Goal: Transaction & Acquisition: Purchase product/service

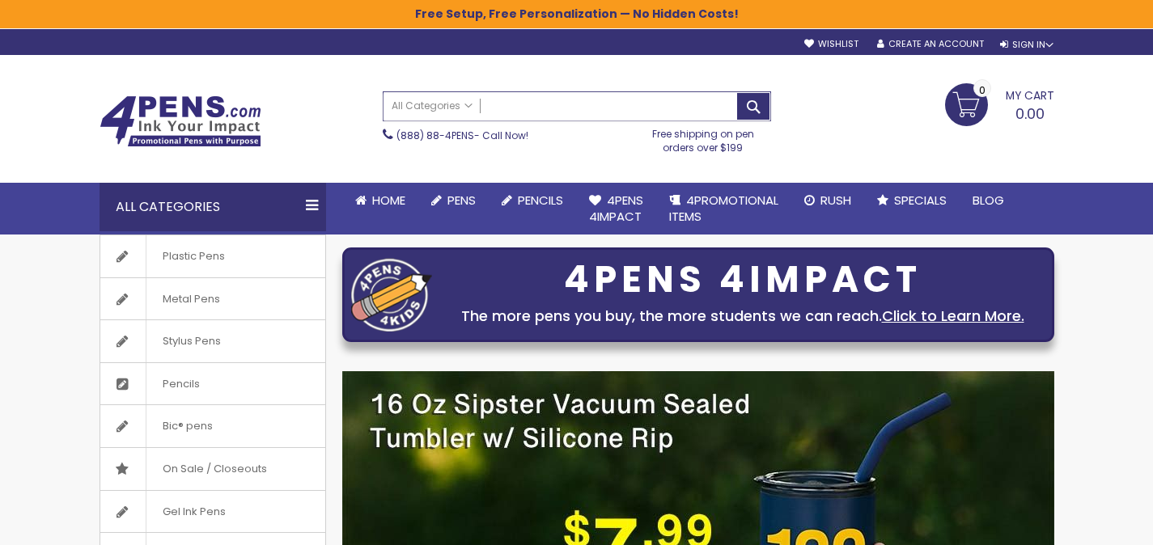
click at [603, 106] on input "Search" at bounding box center [577, 106] width 387 height 28
paste input "**********"
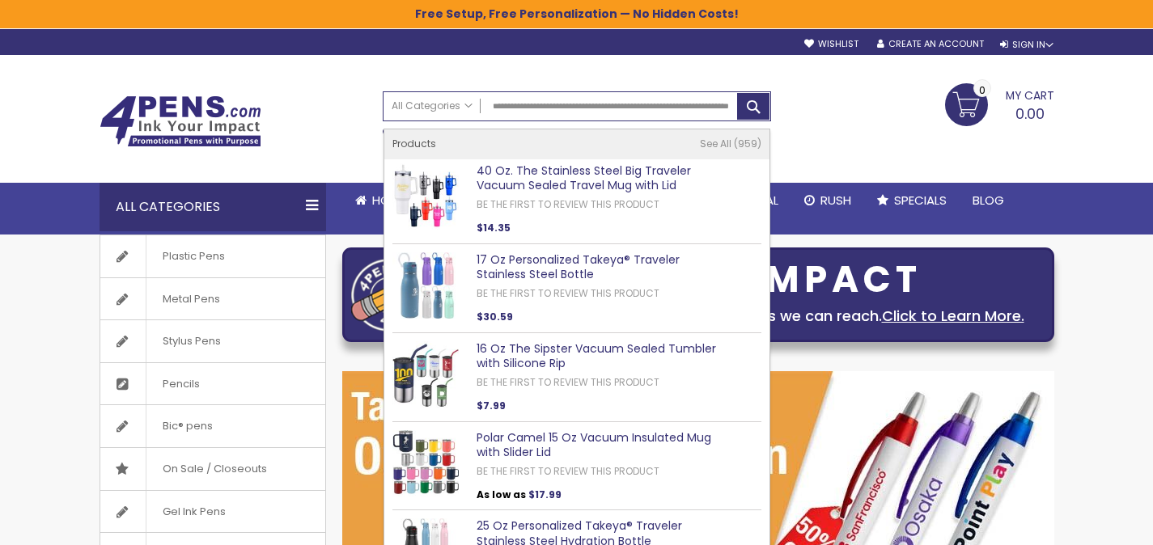
click at [570, 168] on link "40 Oz. The Stainless Steel Big Traveler Vacuum Sealed Travel Mug with Lid" at bounding box center [584, 179] width 214 height 32
type input "**********"
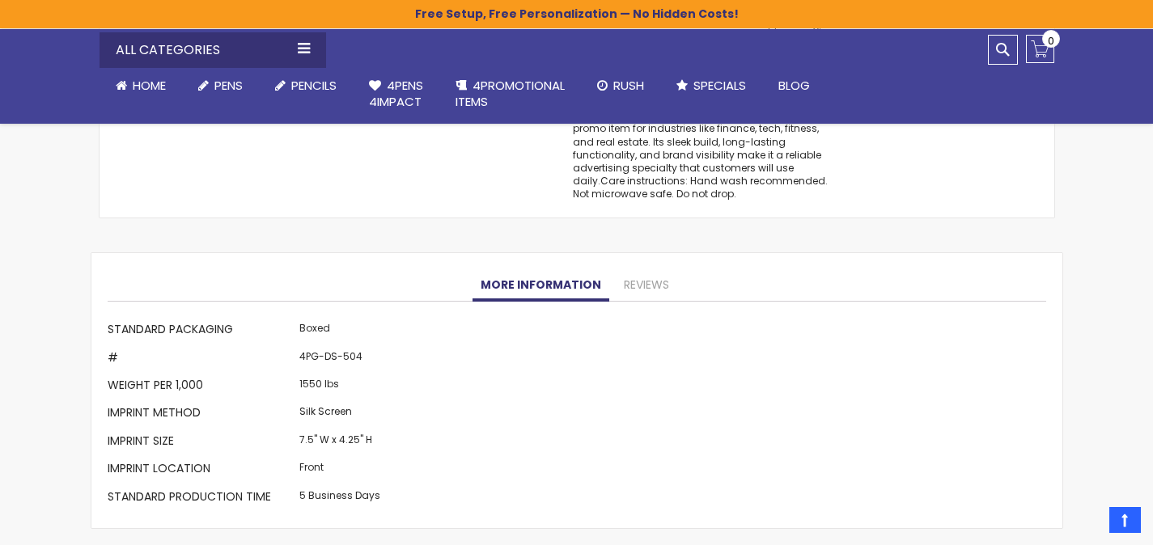
scroll to position [1629, 0]
drag, startPoint x: 325, startPoint y: 331, endPoint x: 367, endPoint y: 334, distance: 42.2
click at [367, 346] on td "4PG-DS-504" at bounding box center [339, 360] width 89 height 28
copy td "DS-504"
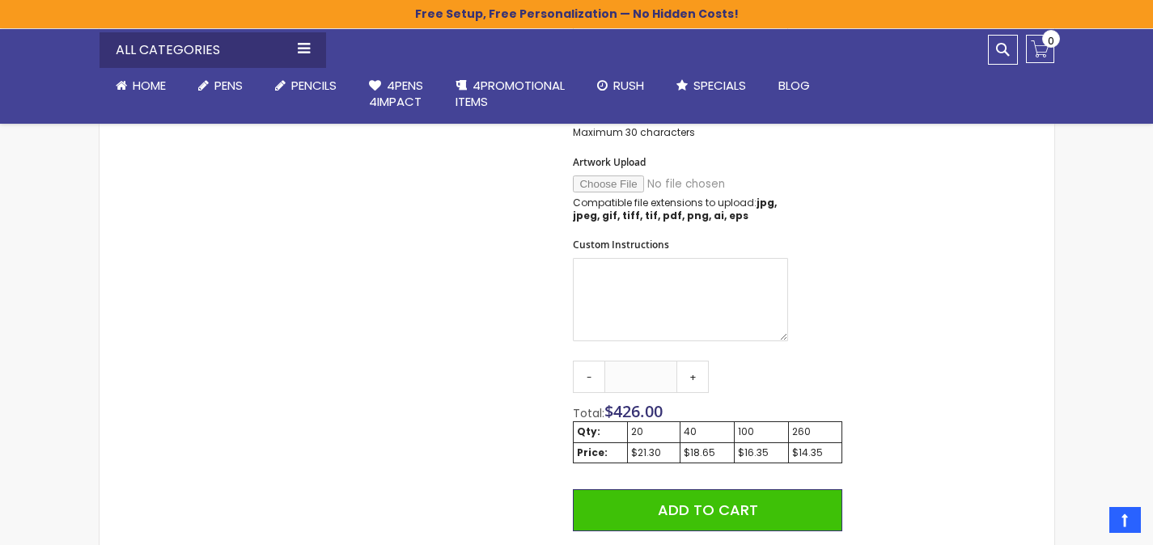
scroll to position [0, 0]
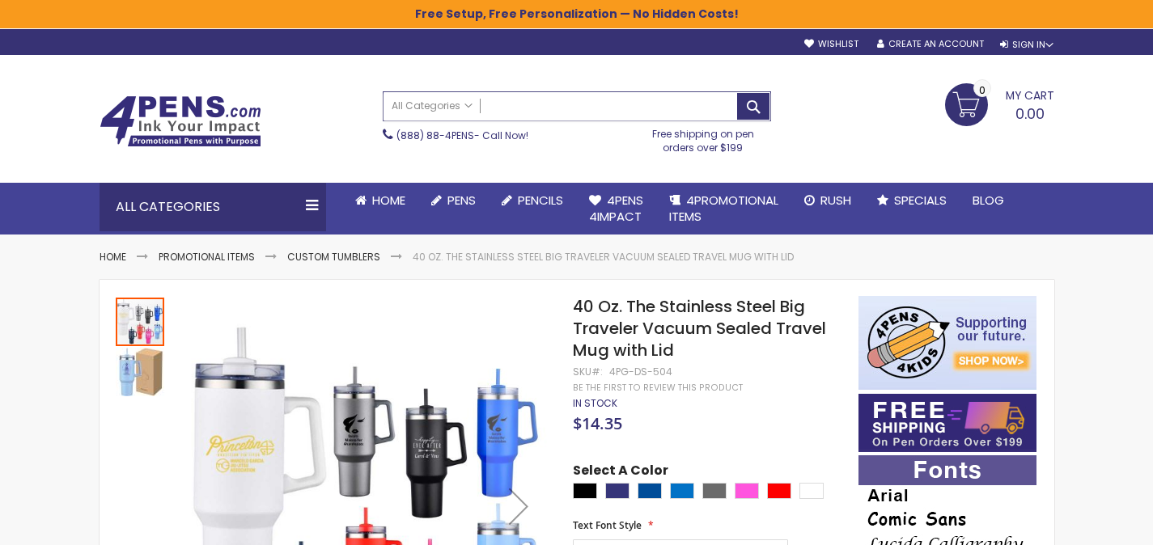
click at [557, 102] on input "Search" at bounding box center [577, 106] width 387 height 28
paste input "**********"
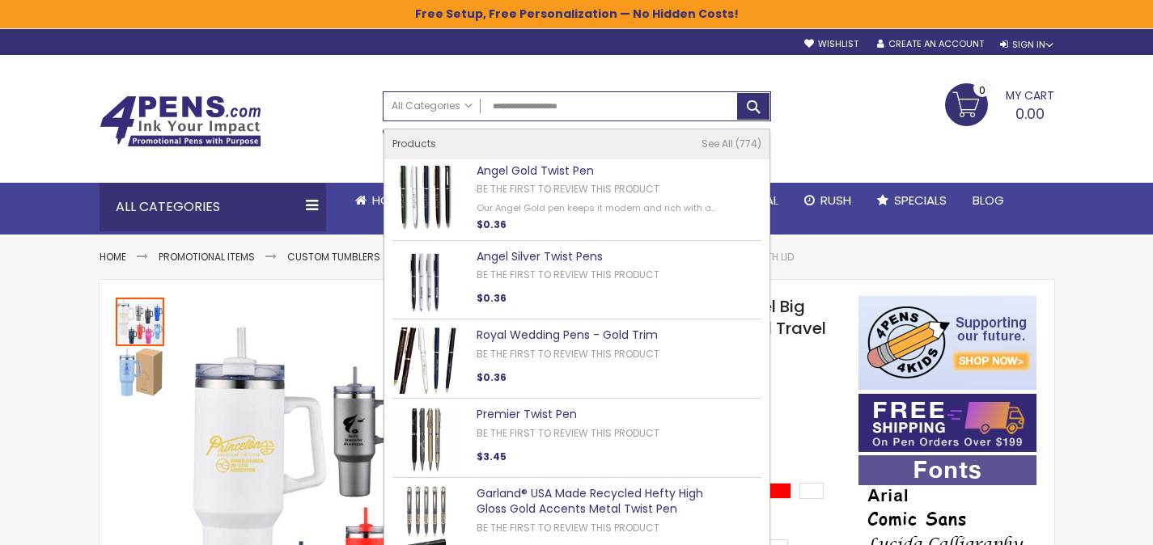
click at [552, 165] on link "Angel Gold Twist Pen" at bounding box center [535, 171] width 117 height 16
type input "**********"
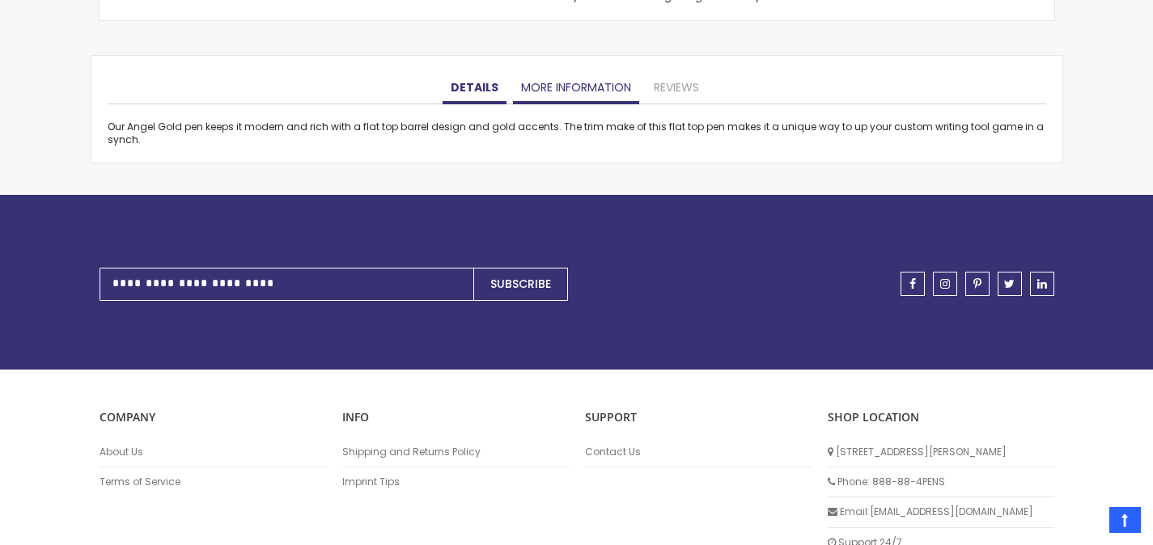
click at [558, 92] on link "More Information" at bounding box center [576, 88] width 126 height 32
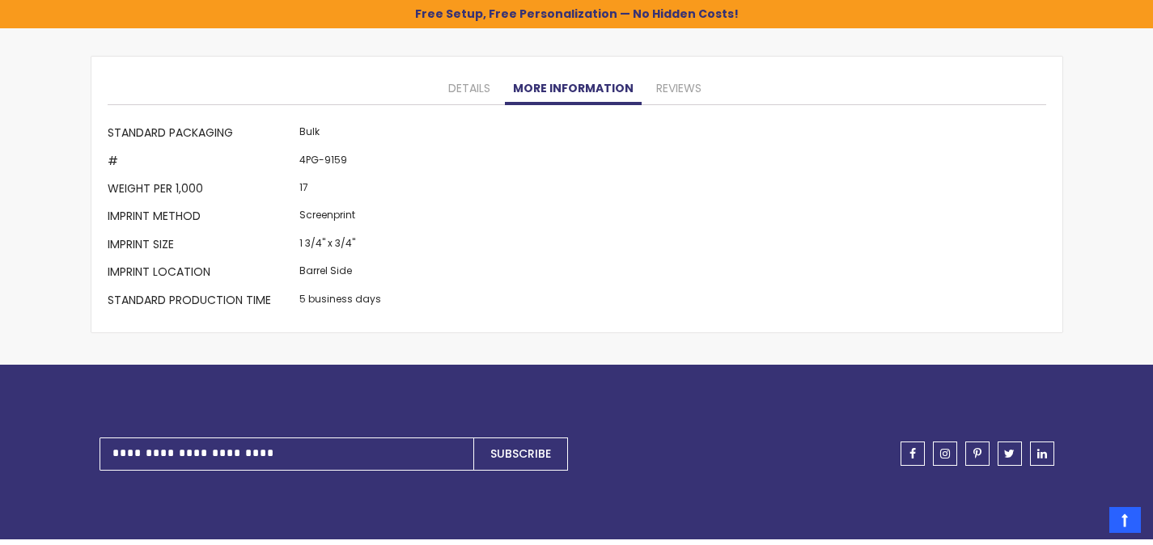
scroll to position [1467, 0]
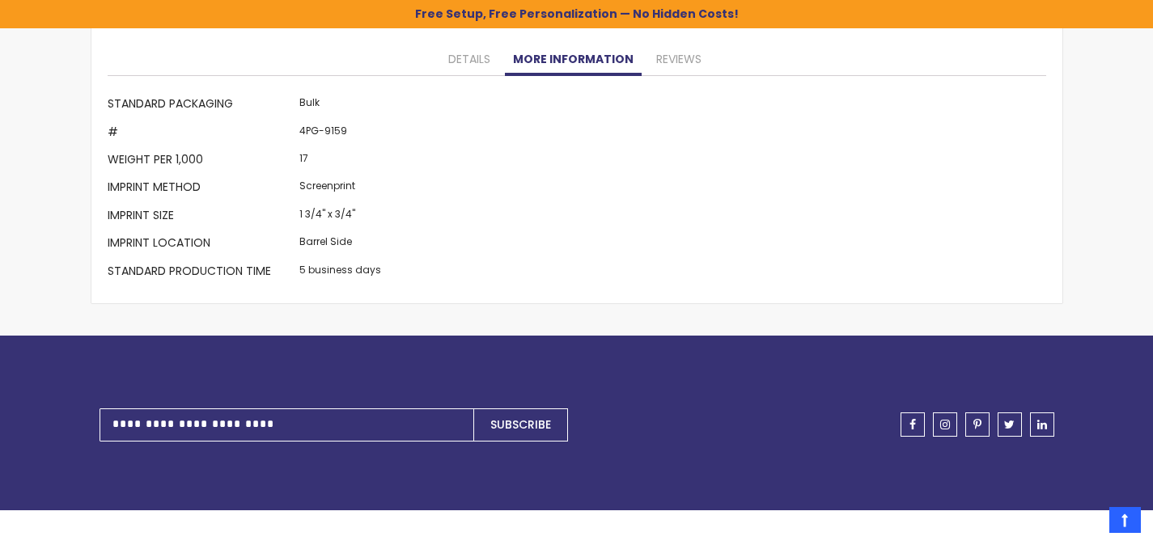
click at [330, 132] on td "4PG-9159" at bounding box center [340, 134] width 90 height 28
copy td "9159"
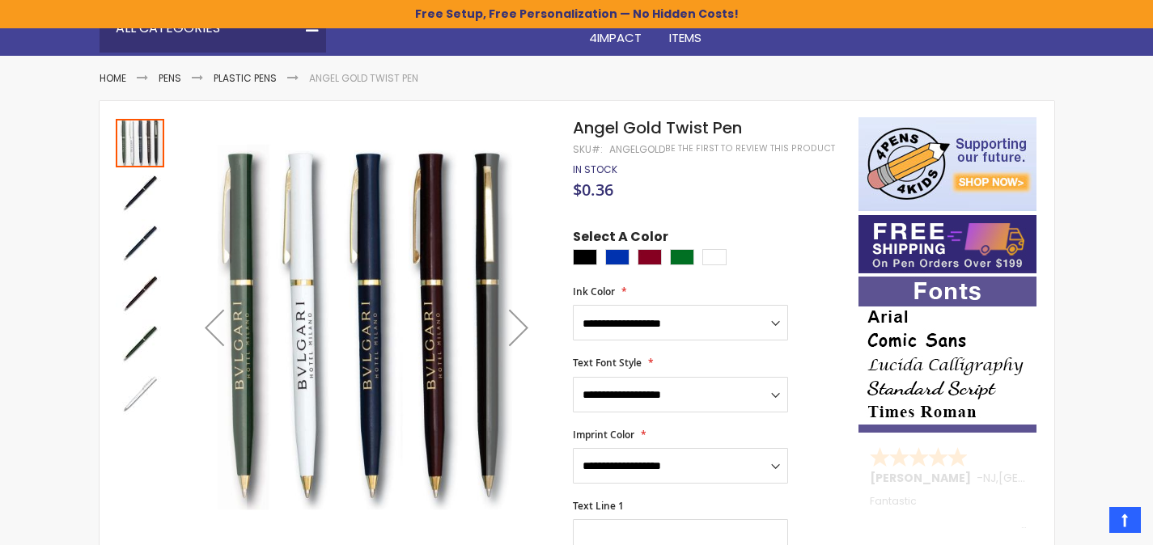
scroll to position [0, 0]
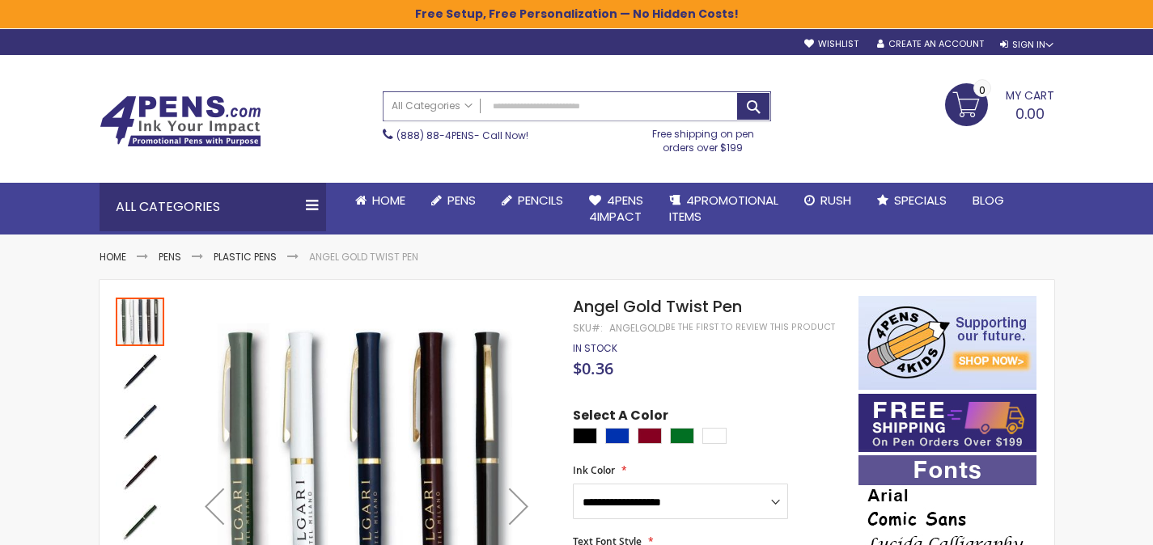
click at [632, 113] on input "Search" at bounding box center [577, 106] width 387 height 28
paste input "**********"
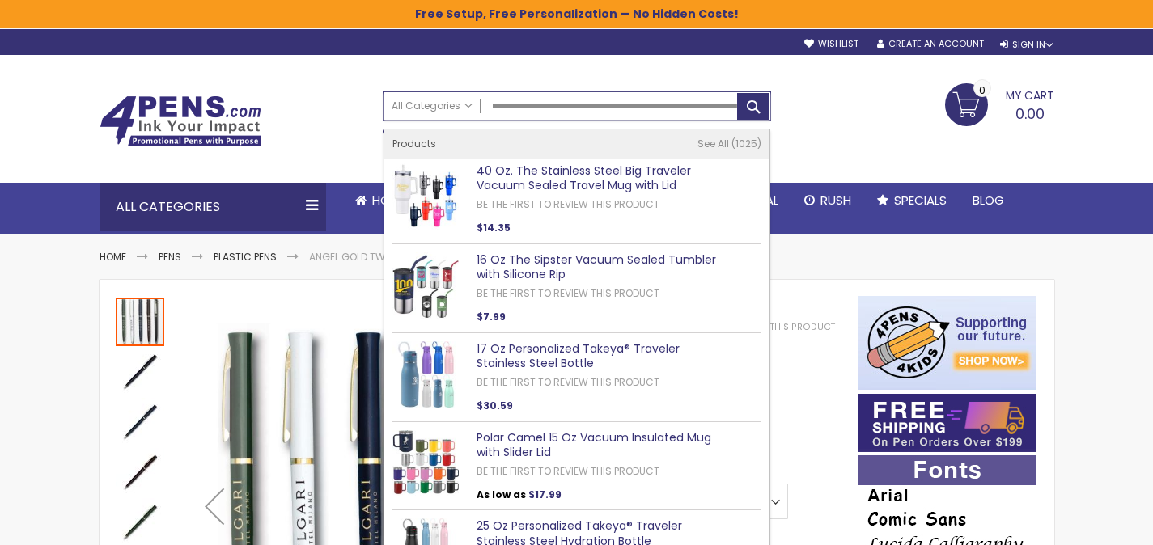
type input "**********"
click at [602, 168] on link "40 Oz. The Stainless Steel Big Traveler Vacuum Sealed Travel Mug with Lid" at bounding box center [584, 179] width 214 height 32
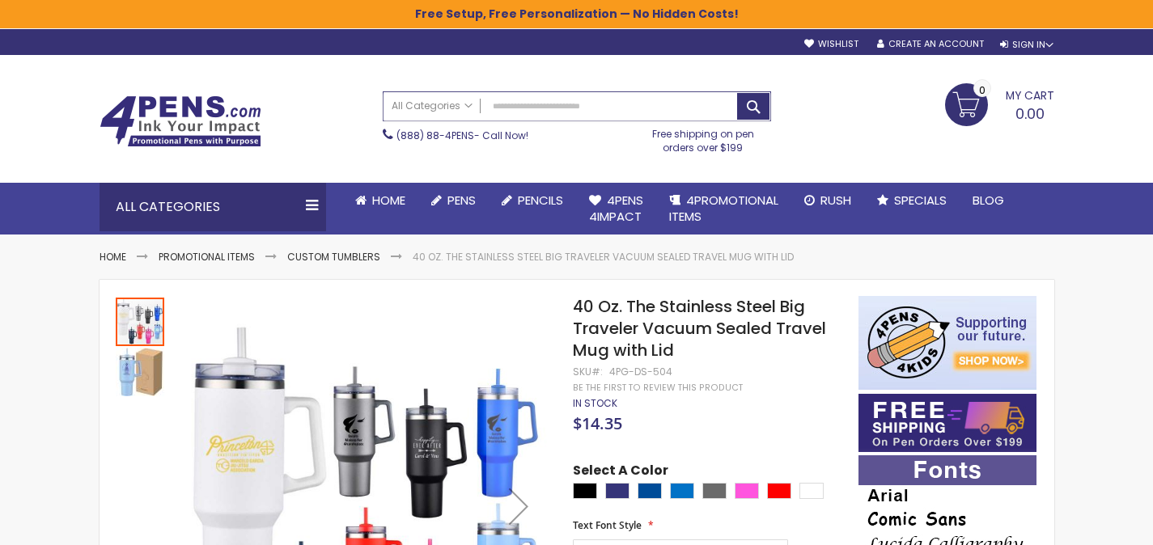
click at [537, 96] on input "Search" at bounding box center [577, 106] width 387 height 28
paste input "**********"
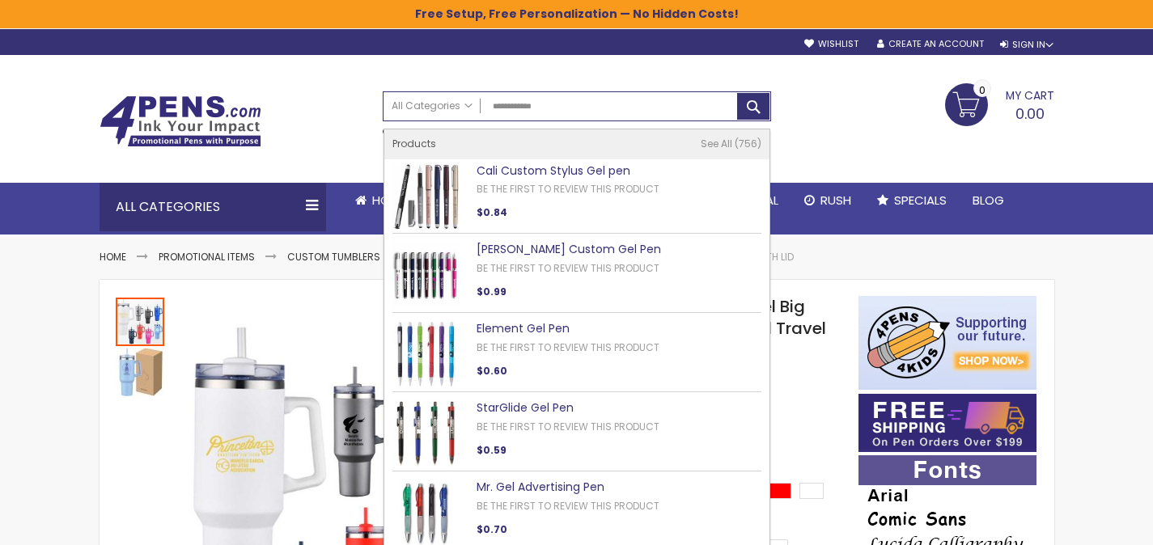
click at [554, 165] on link "Cali Custom Stylus Gel pen" at bounding box center [554, 171] width 154 height 16
type input "**********"
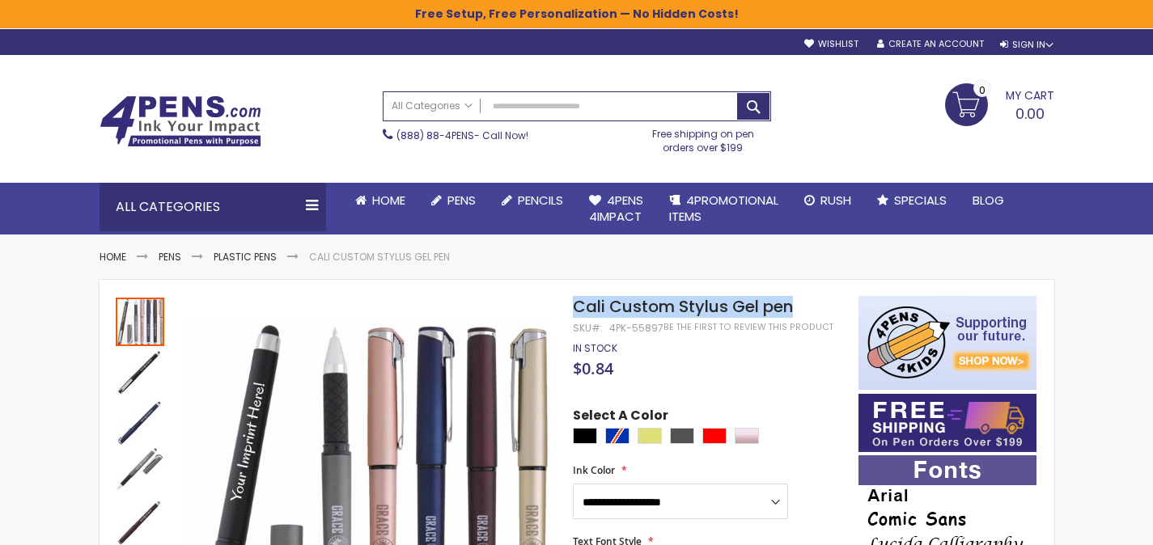
drag, startPoint x: 788, startPoint y: 309, endPoint x: 576, endPoint y: 316, distance: 212.1
click at [576, 316] on h1 "Cali Custom Stylus Gel pen" at bounding box center [707, 307] width 269 height 22
copy span "Cali Custom Stylus Gel pen"
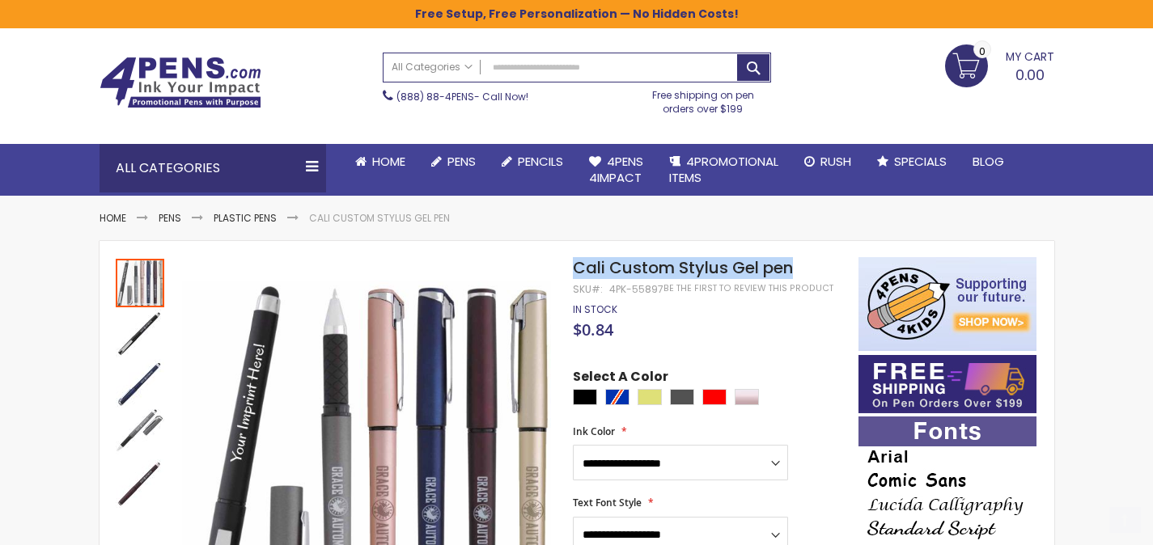
scroll to position [112, 0]
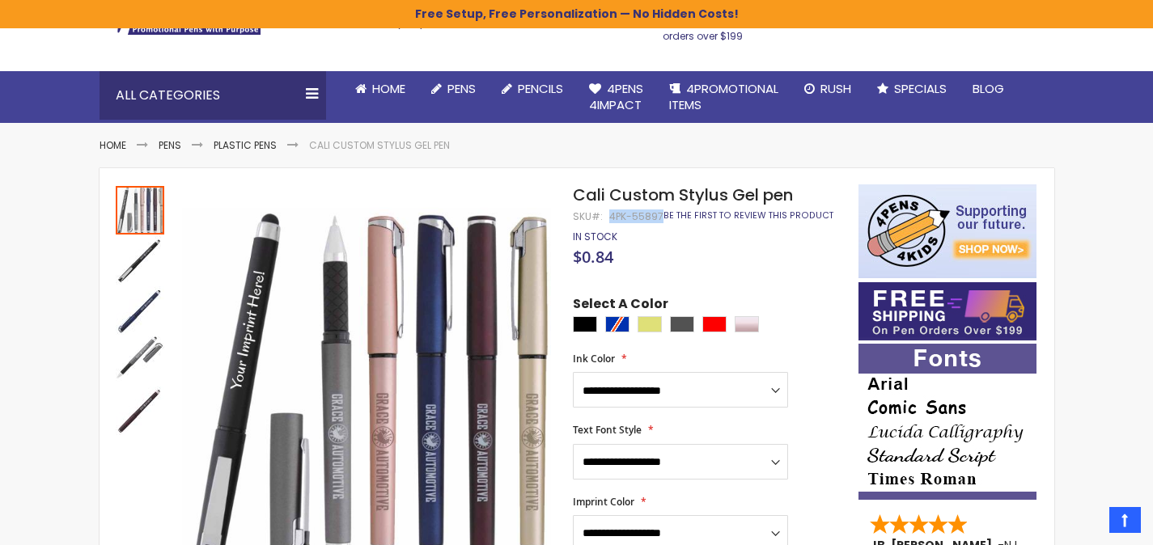
drag, startPoint x: 610, startPoint y: 218, endPoint x: 661, endPoint y: 219, distance: 51.0
click at [661, 206] on div "Cali Custom Stylus Gel pen SKU 4PK-55897 Be the first to review this product" at bounding box center [707, 196] width 269 height 22
copy div "4PK-55897"
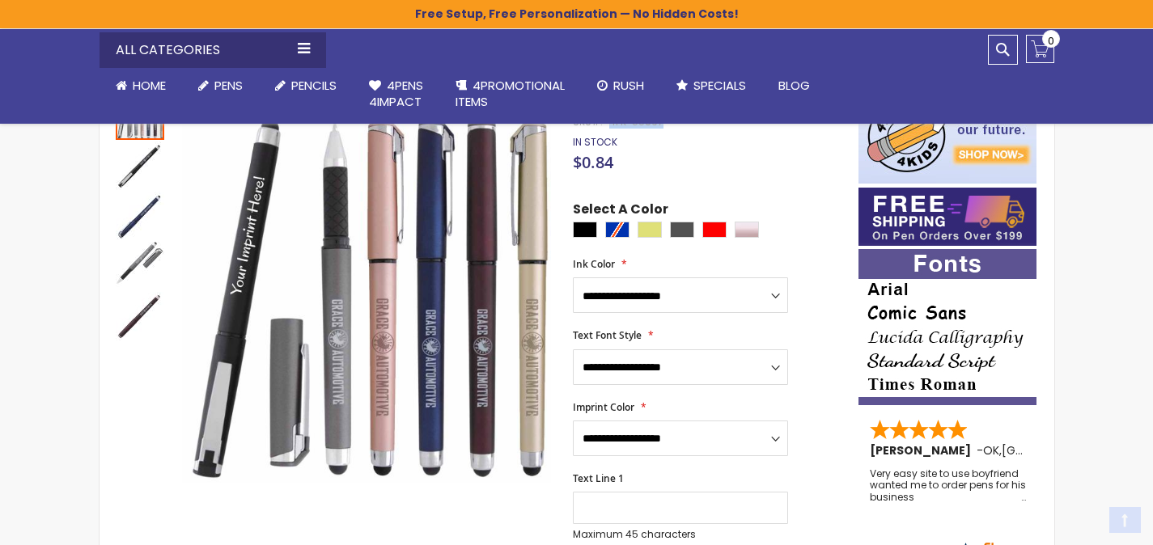
scroll to position [349, 0]
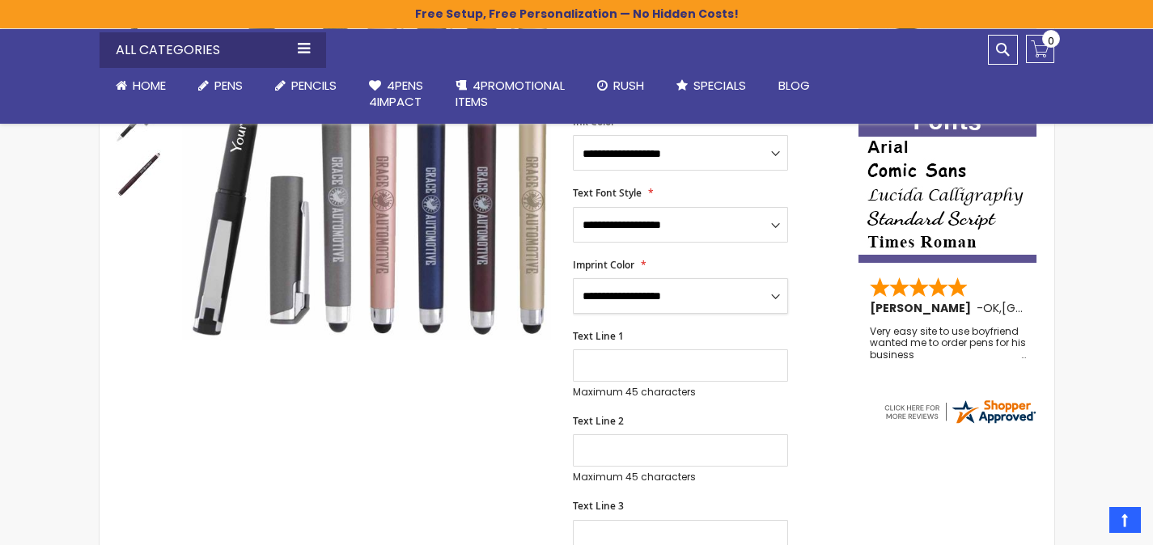
click at [682, 298] on select "**********" at bounding box center [680, 296] width 215 height 36
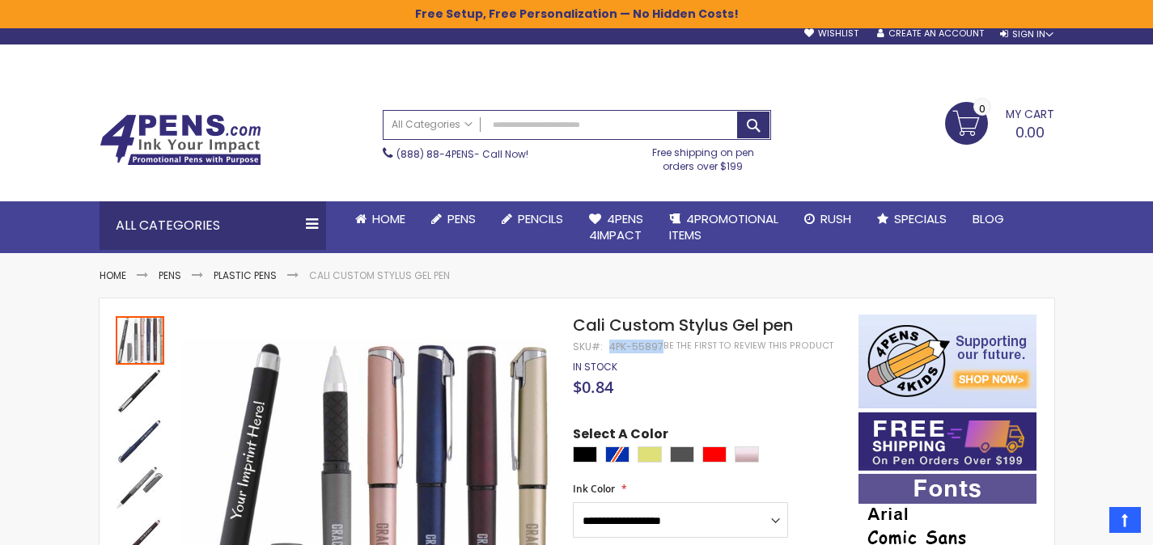
scroll to position [0, 0]
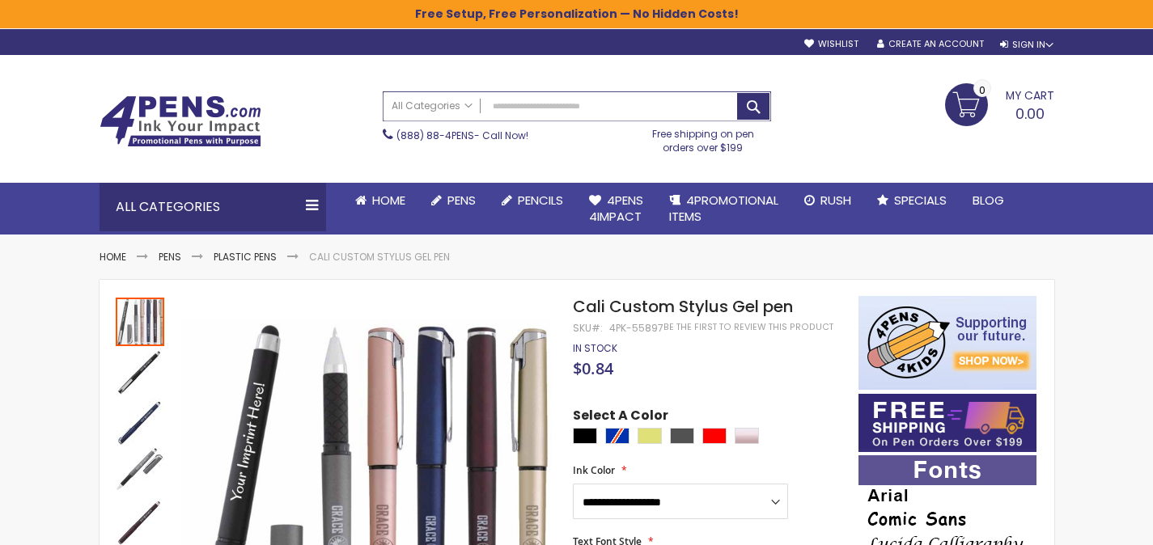
click at [612, 100] on input "Search" at bounding box center [577, 106] width 387 height 28
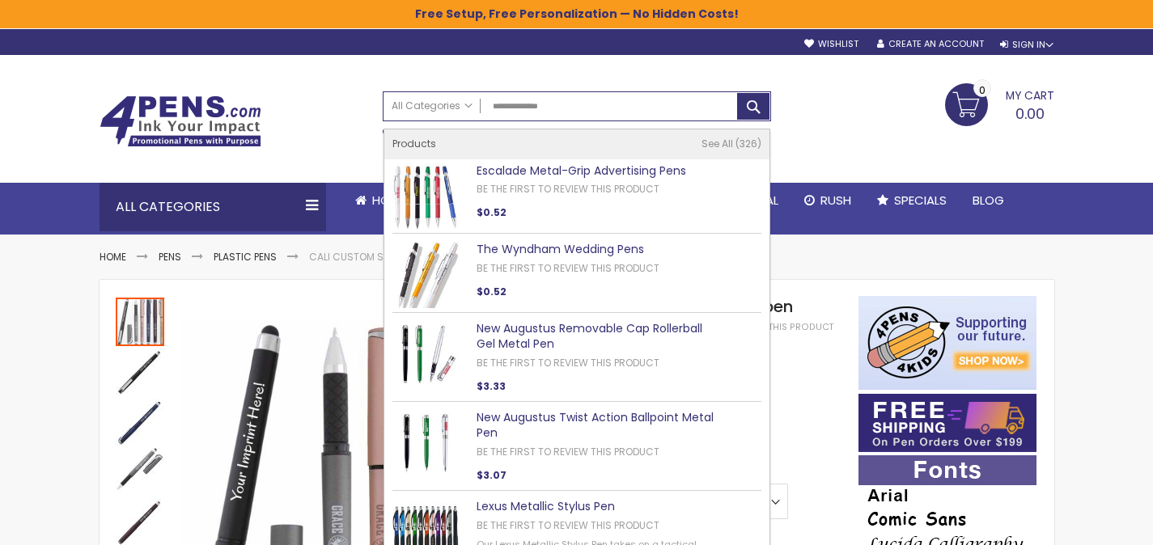
click at [622, 171] on link "Escalade Metal-Grip Advertising Pens" at bounding box center [582, 171] width 210 height 16
type input "**********"
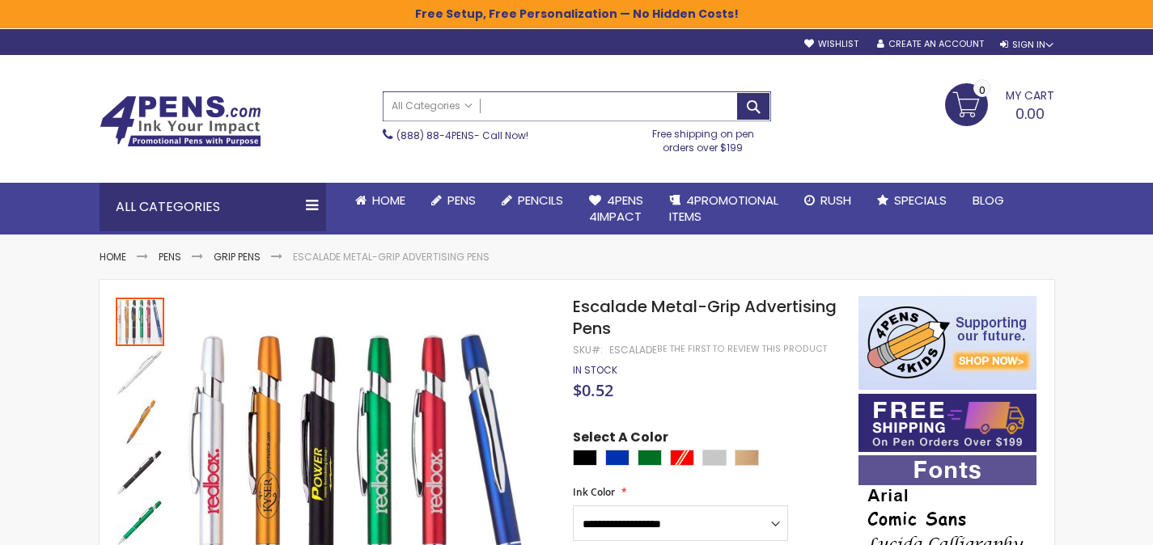
click at [652, 111] on input "Search" at bounding box center [577, 106] width 387 height 28
paste input "**********"
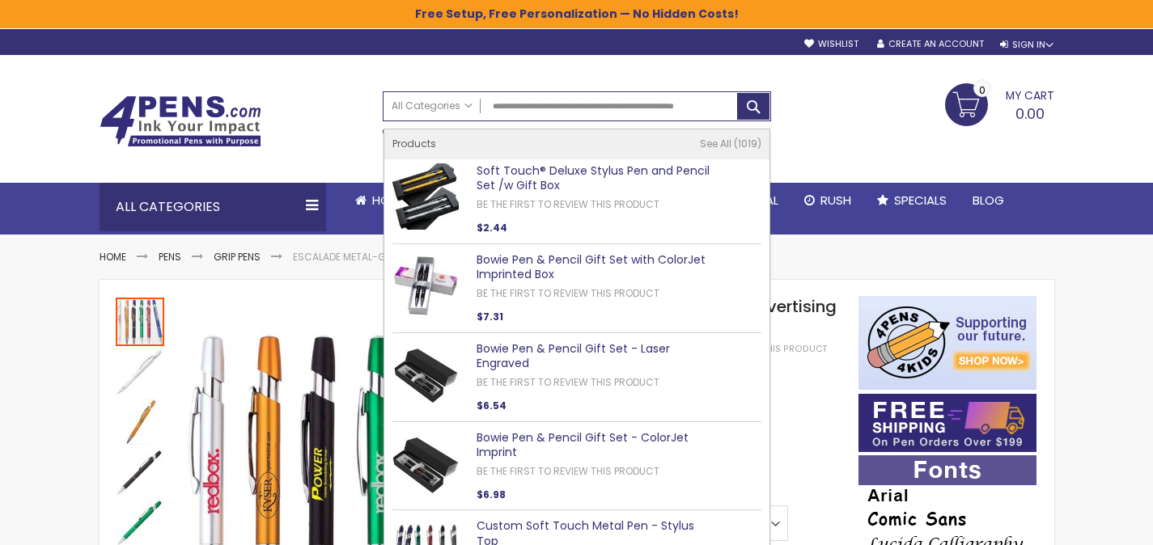
click at [516, 180] on link "Soft Touch® Deluxe Stylus Pen and Pencil Set /w Gift Box" at bounding box center [593, 179] width 233 height 32
type input "**********"
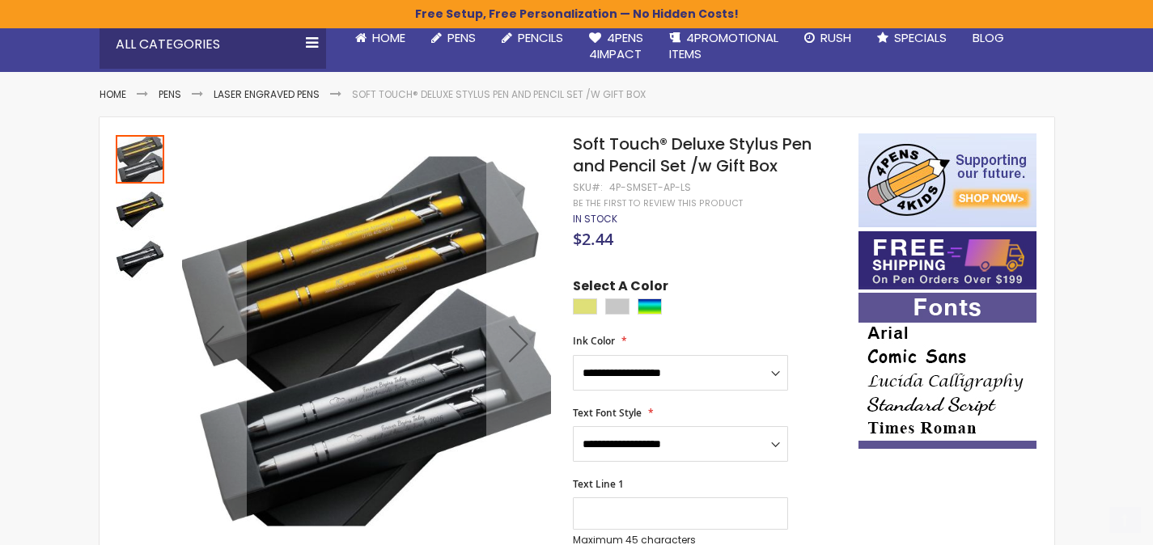
scroll to position [165, 0]
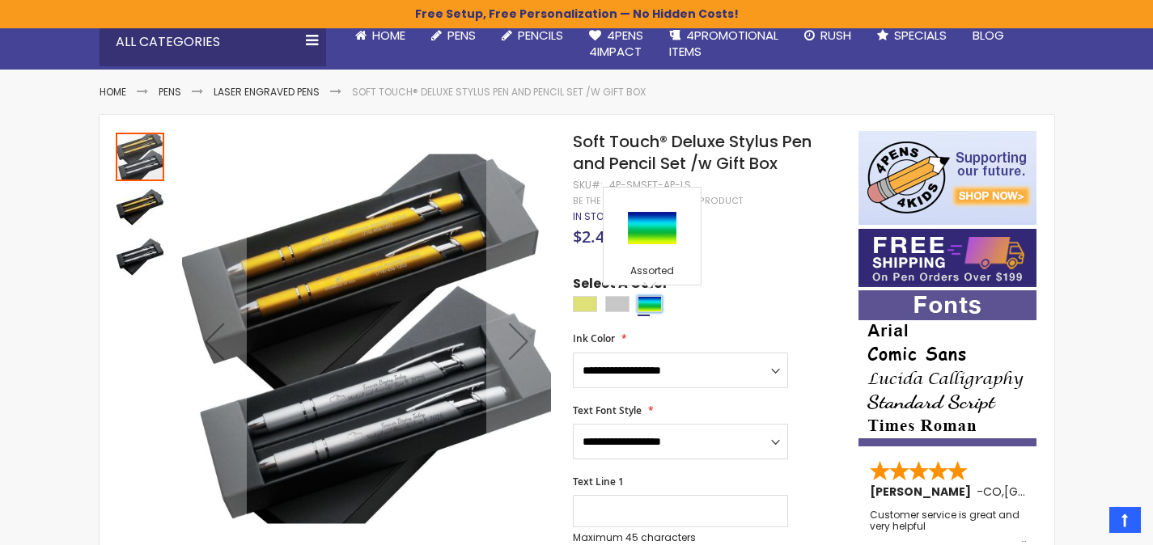
click at [655, 302] on div "Assorted" at bounding box center [650, 304] width 24 height 16
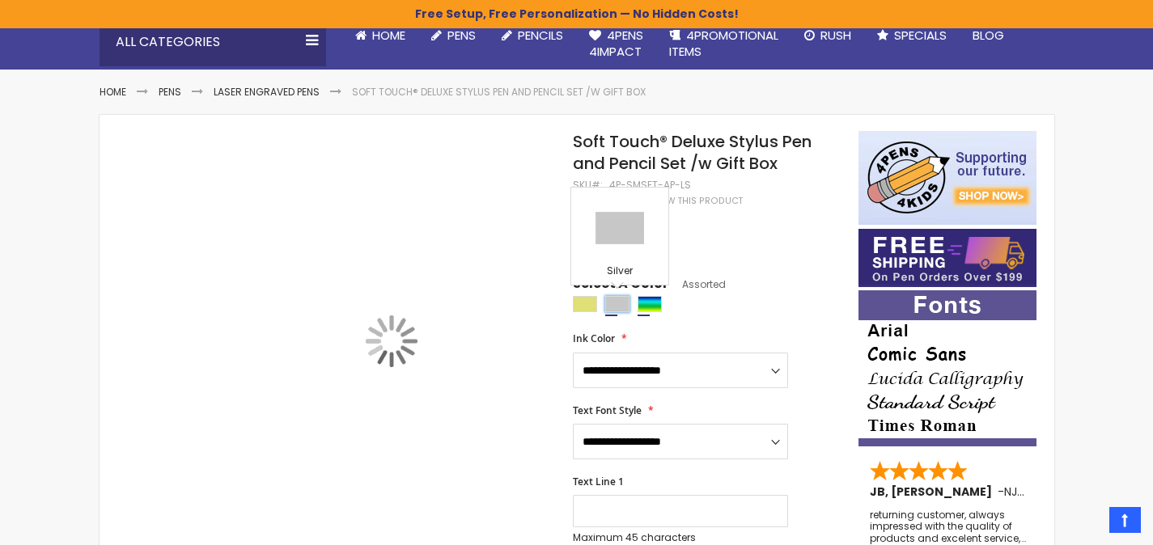
click at [623, 306] on div "Silver" at bounding box center [617, 304] width 24 height 16
click at [590, 310] on div "Gold" at bounding box center [585, 304] width 24 height 16
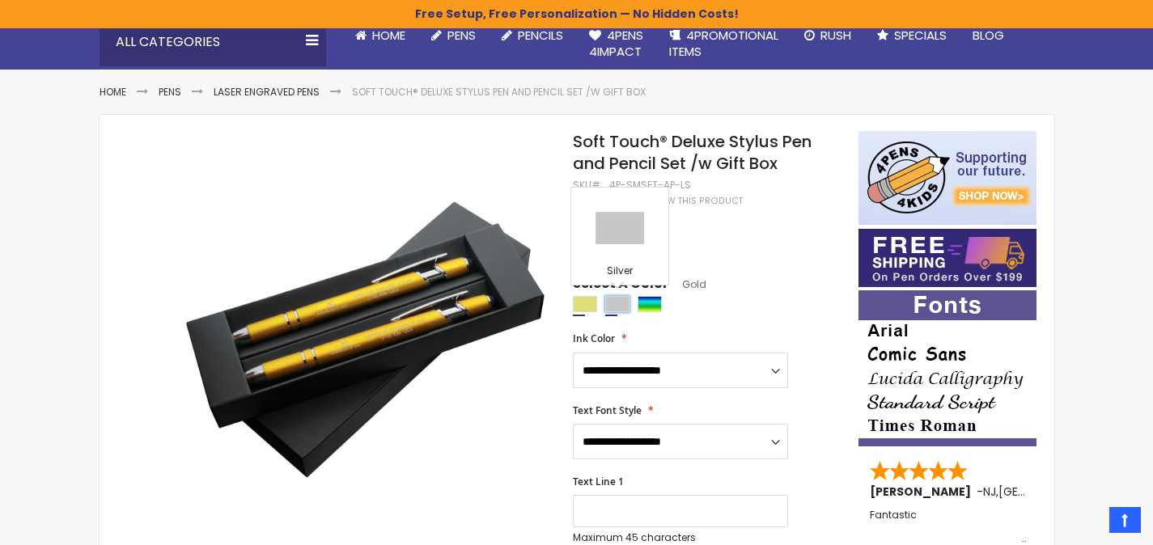
click at [610, 310] on div "Silver" at bounding box center [617, 304] width 24 height 16
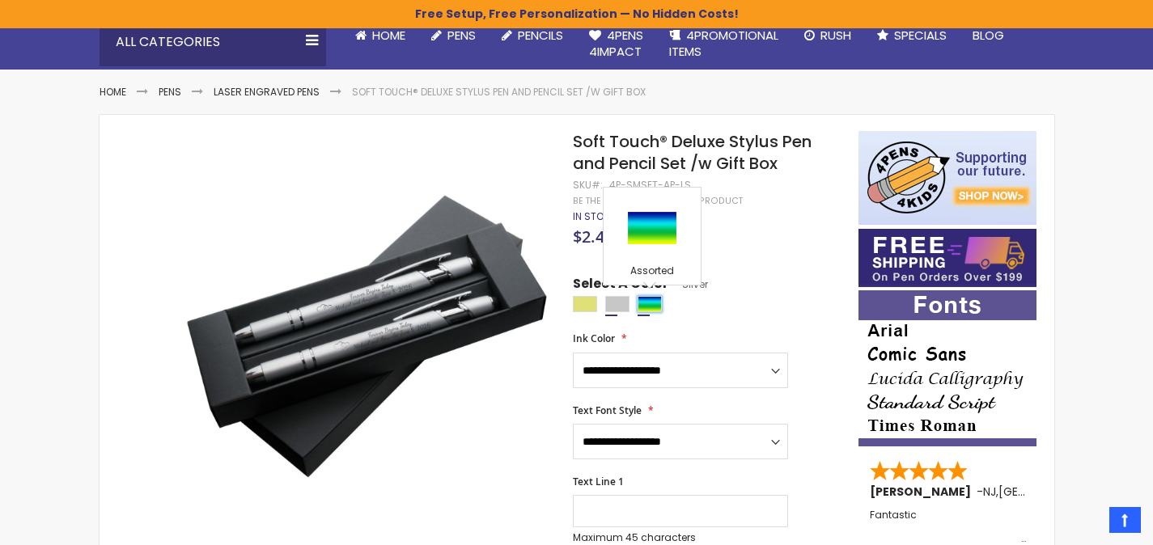
click at [649, 303] on div "Assorted" at bounding box center [650, 304] width 24 height 16
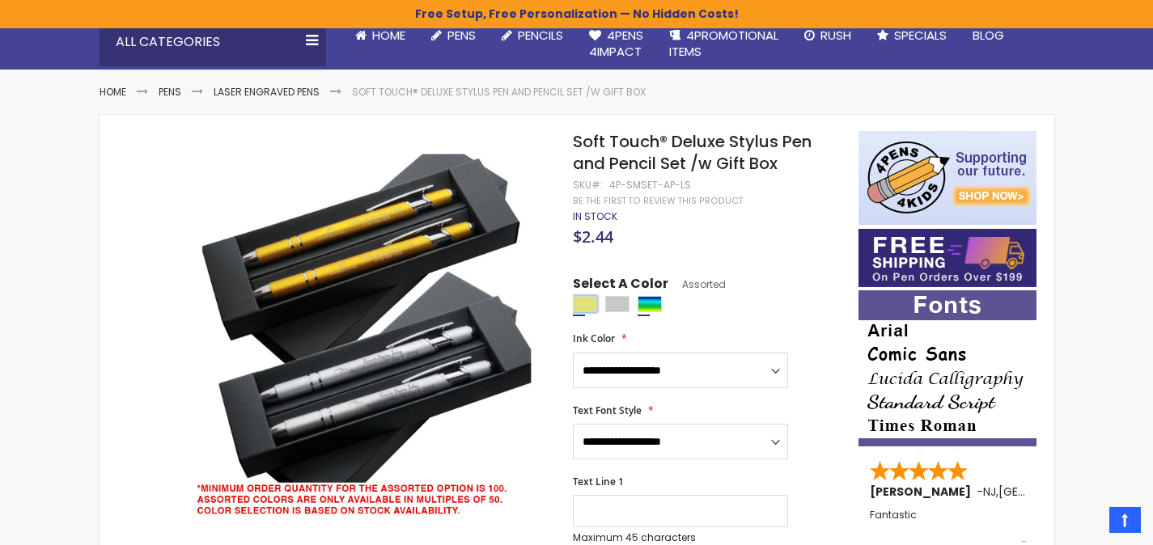
click at [588, 308] on div "Gold" at bounding box center [585, 304] width 24 height 16
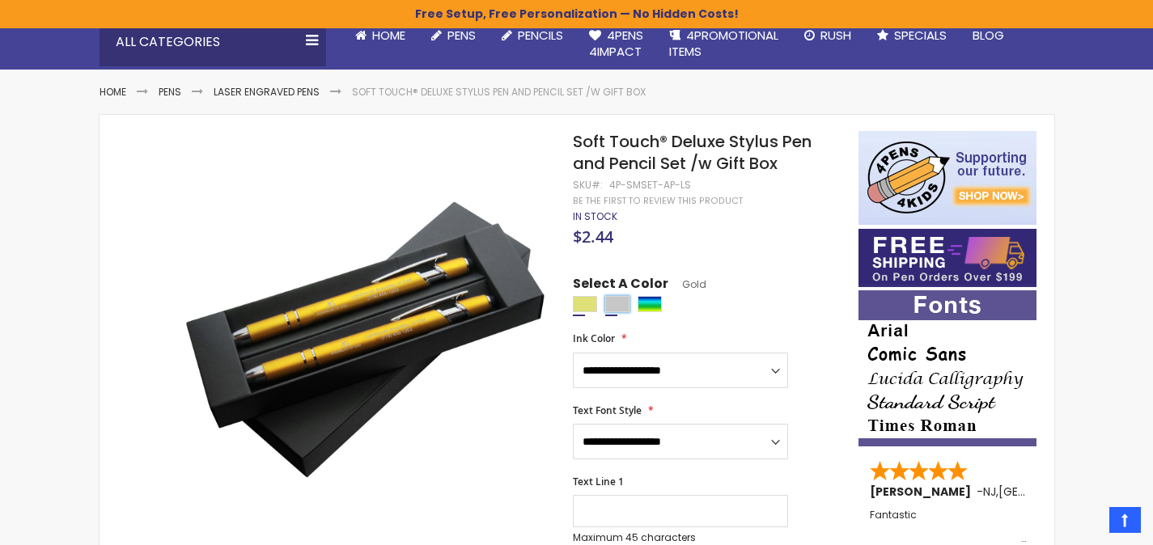
click at [613, 310] on div "Silver" at bounding box center [617, 304] width 24 height 16
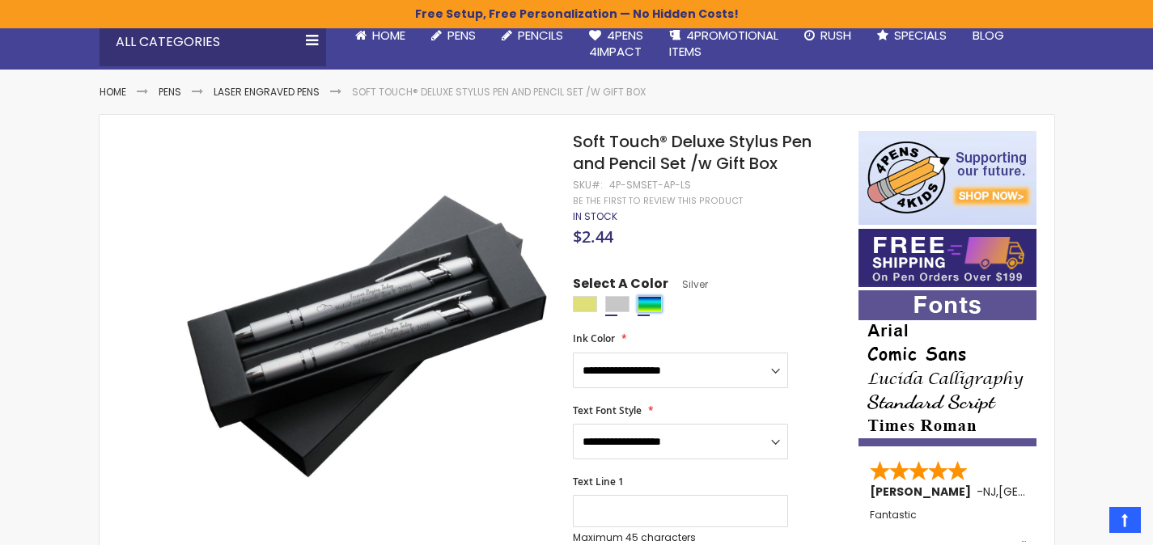
click at [640, 307] on div "Assorted" at bounding box center [650, 304] width 24 height 16
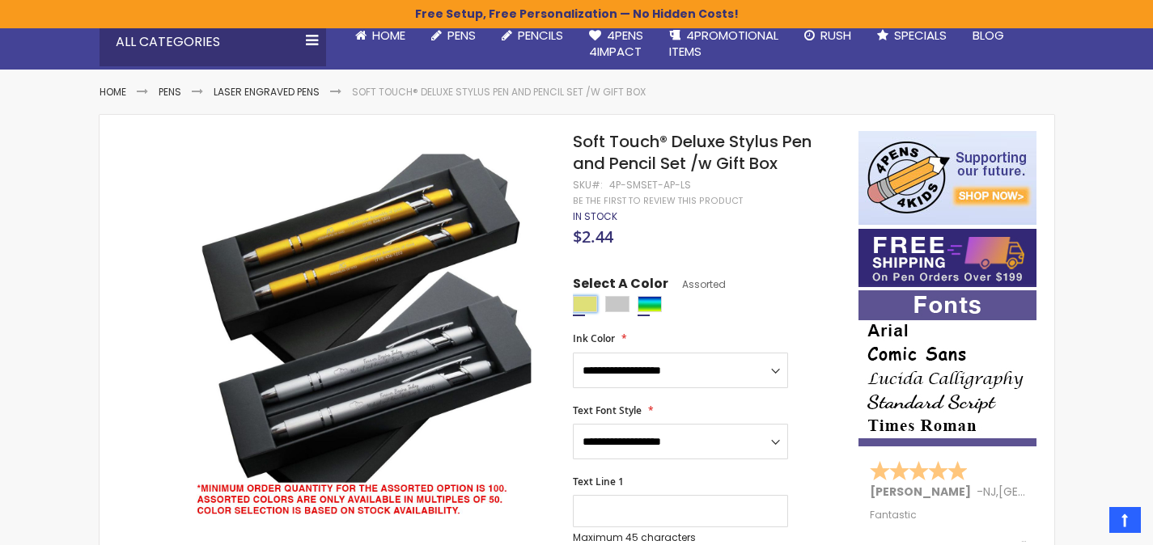
click at [591, 309] on div "Gold" at bounding box center [585, 304] width 24 height 16
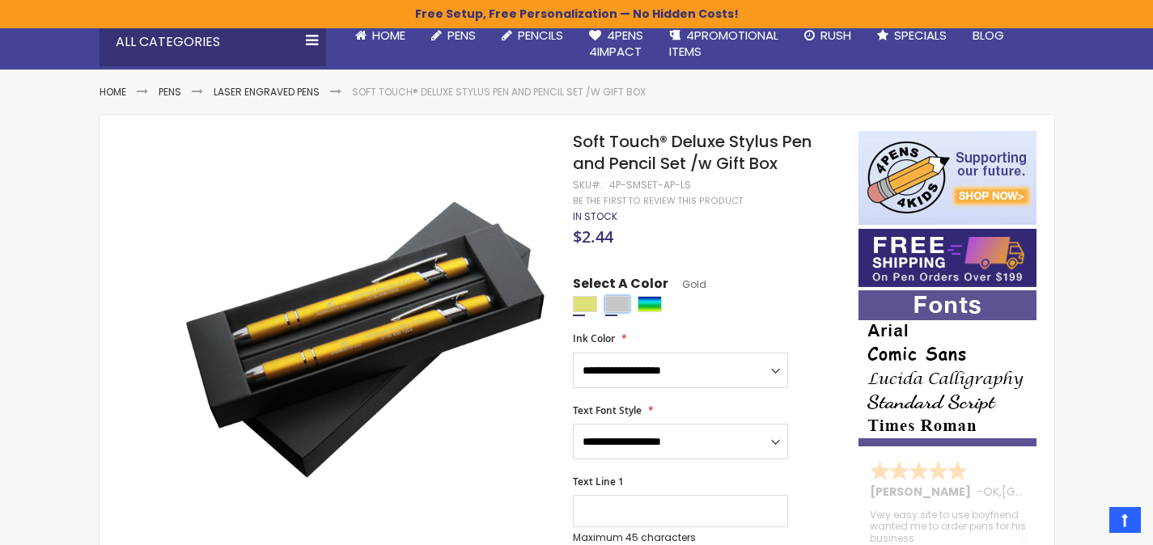
drag, startPoint x: 616, startPoint y: 307, endPoint x: 630, endPoint y: 312, distance: 14.9
click at [616, 307] on div "Silver" at bounding box center [617, 304] width 24 height 16
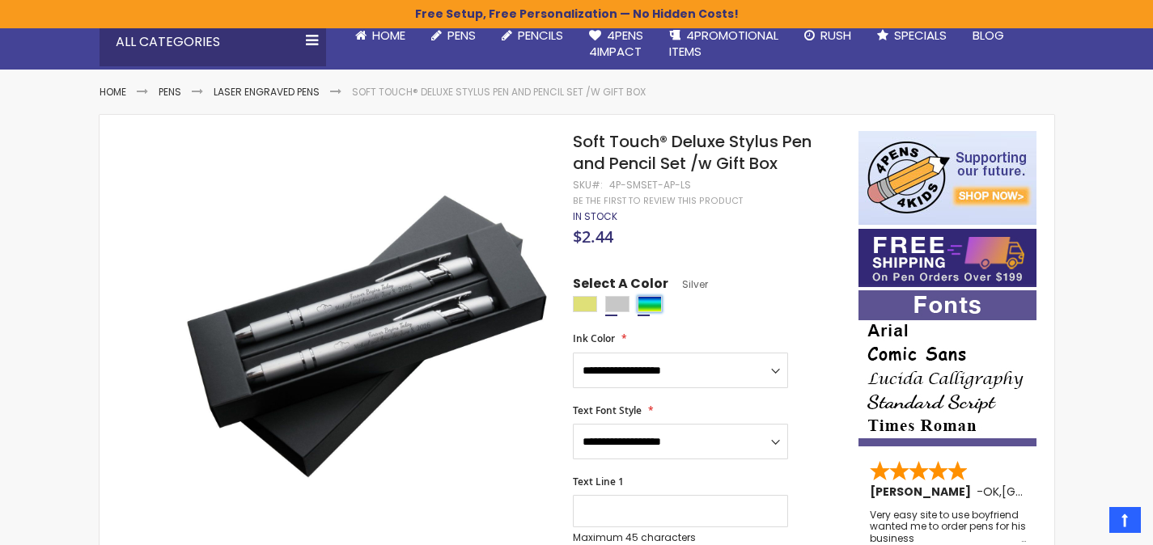
click at [649, 308] on div "Assorted" at bounding box center [650, 304] width 24 height 16
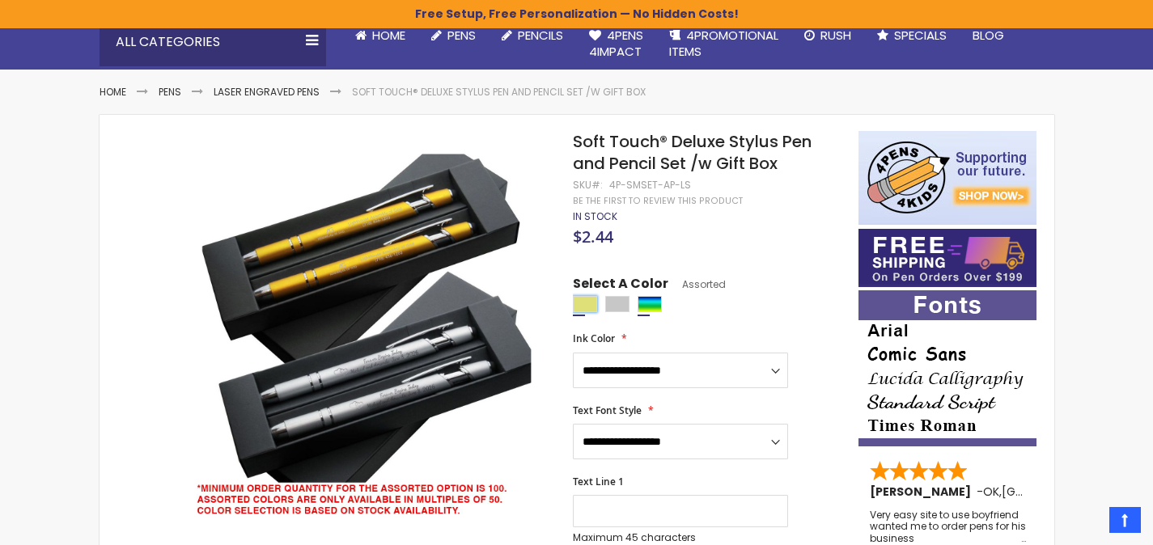
click at [592, 307] on div "Gold" at bounding box center [585, 304] width 24 height 16
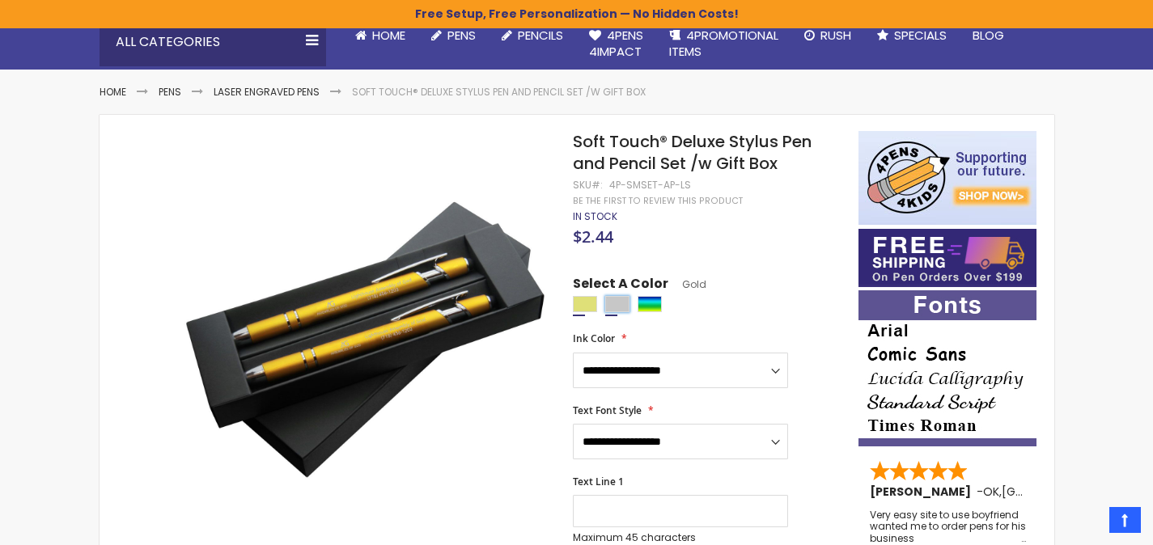
click at [617, 306] on div "Silver" at bounding box center [617, 304] width 24 height 16
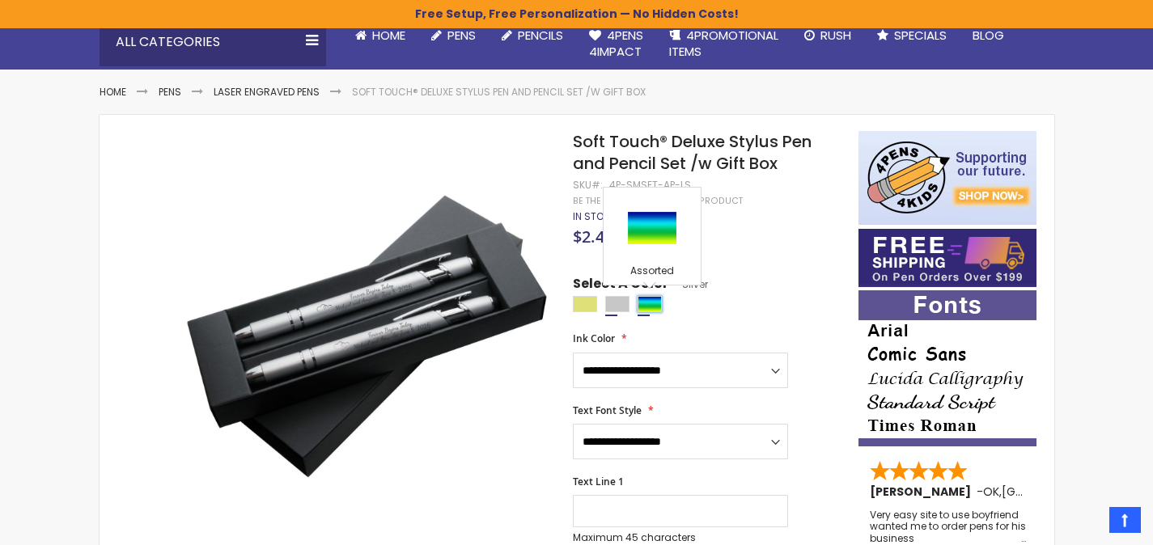
click at [647, 303] on div "Assorted" at bounding box center [650, 304] width 24 height 16
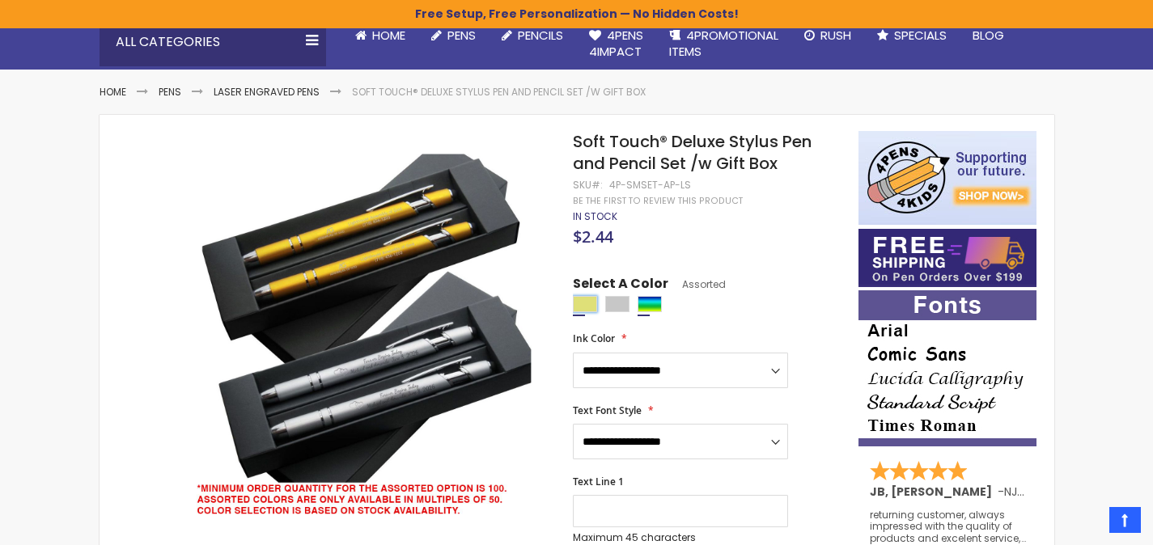
click at [594, 304] on div "Gold" at bounding box center [585, 304] width 24 height 16
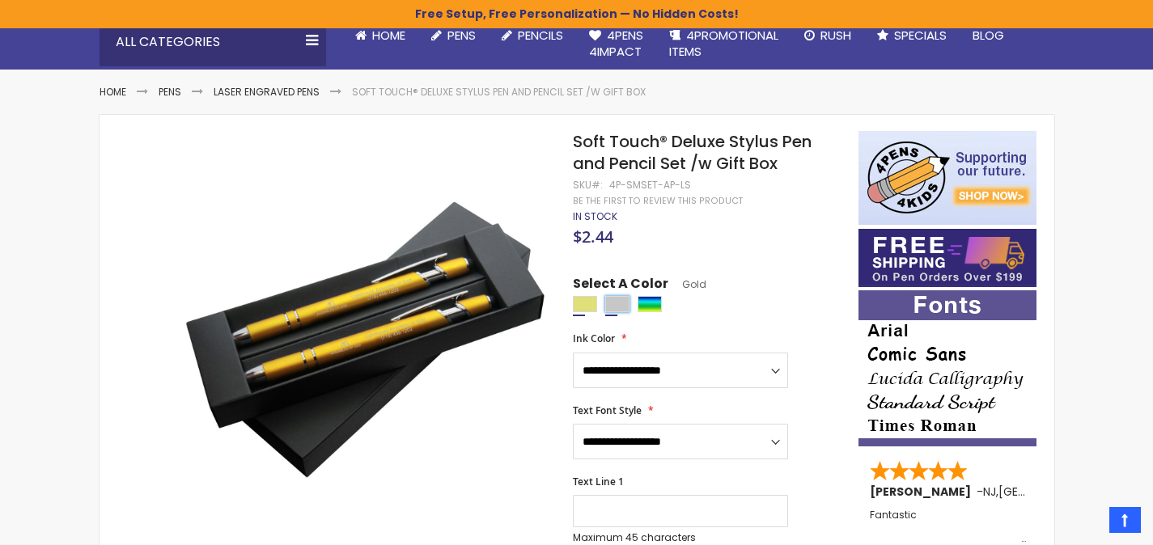
click at [605, 305] on div "Silver" at bounding box center [617, 304] width 24 height 16
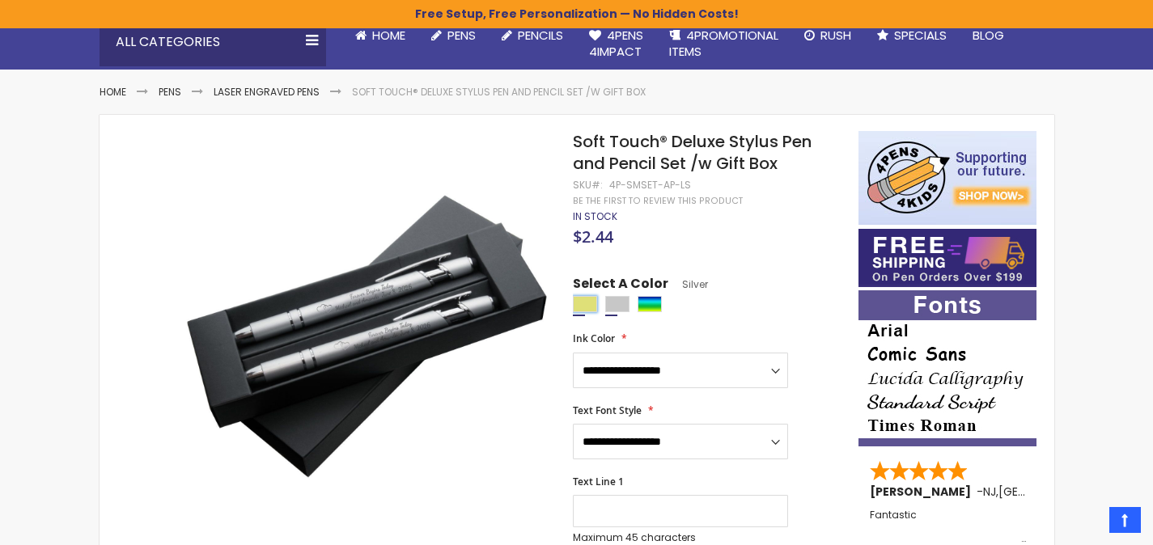
click at [591, 304] on div "Gold" at bounding box center [585, 304] width 24 height 16
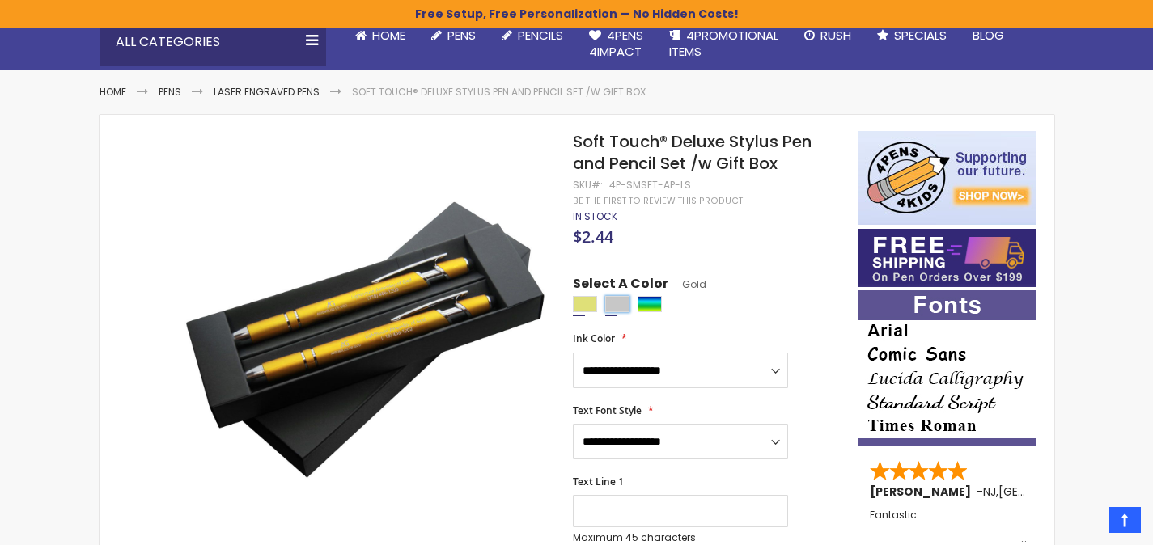
click at [622, 304] on div "Silver" at bounding box center [617, 304] width 24 height 16
type input "****"
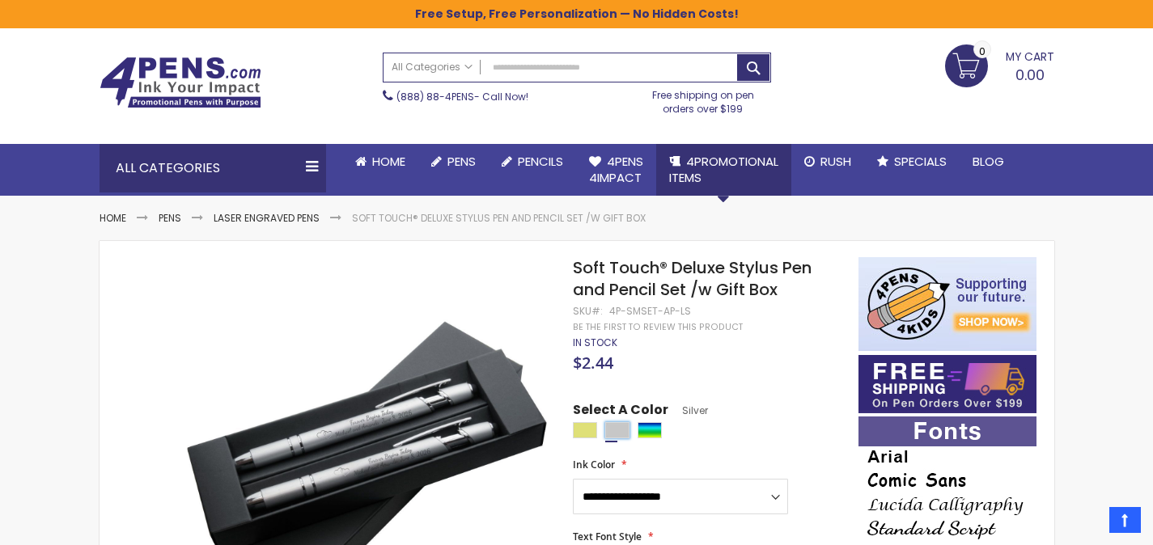
scroll to position [0, 0]
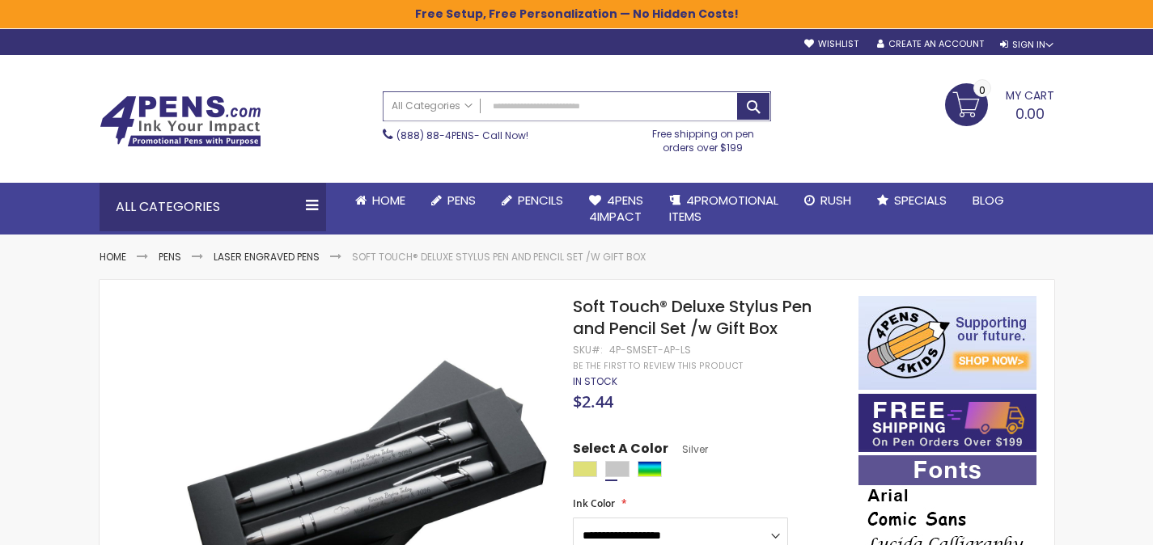
click at [597, 111] on input "Search" at bounding box center [577, 106] width 387 height 28
type input "*"
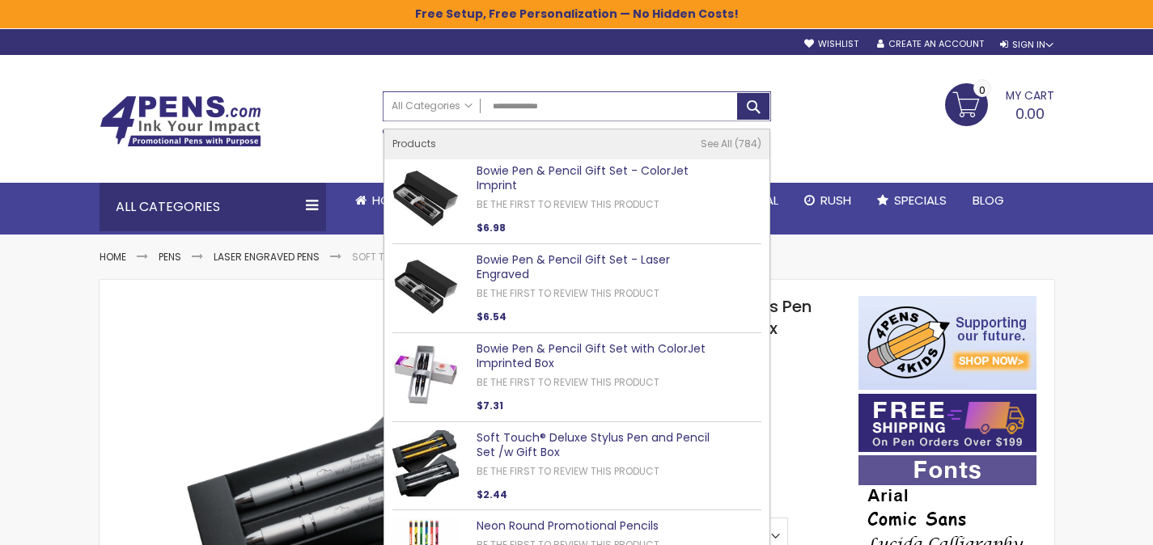
type input "**********"
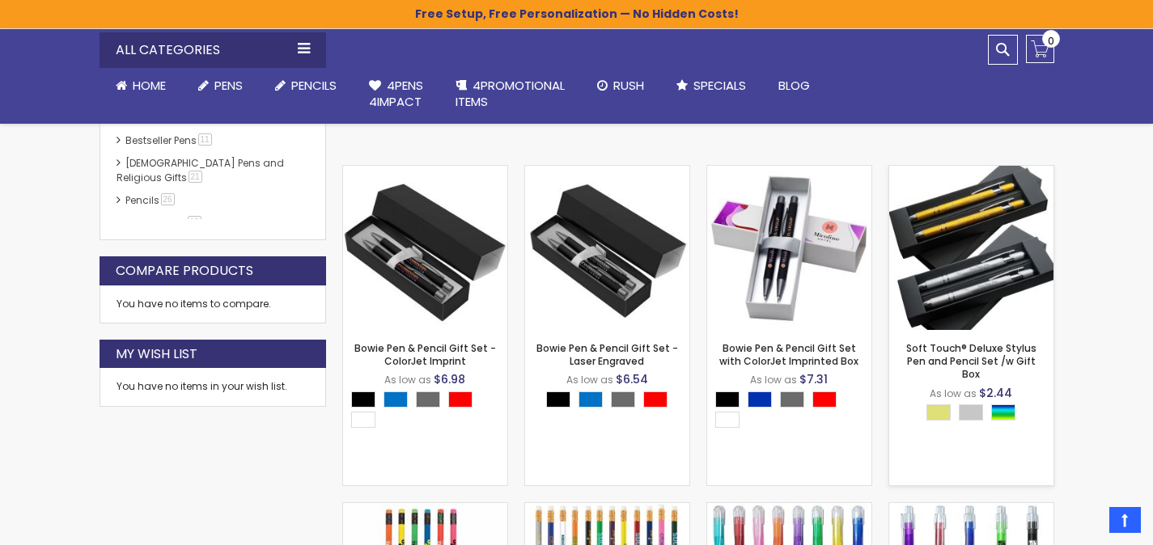
scroll to position [386, 0]
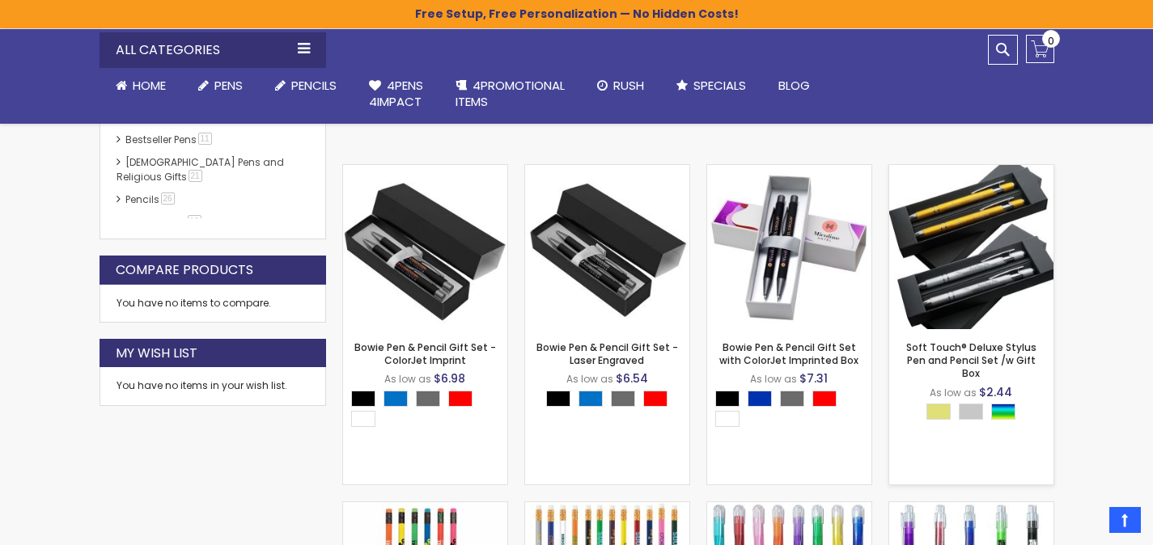
click at [957, 264] on img at bounding box center [971, 247] width 164 height 164
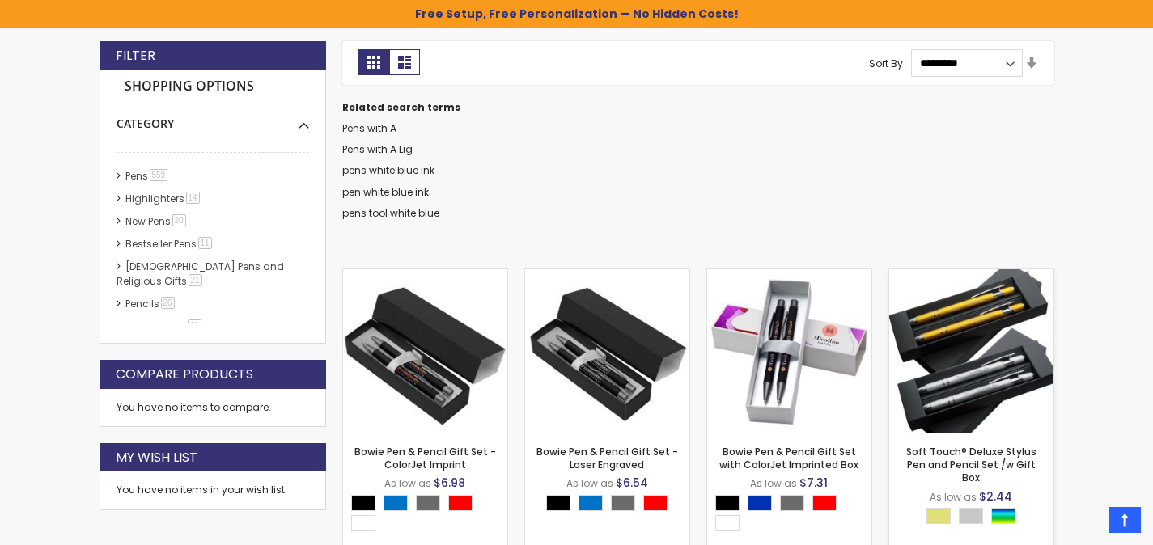
scroll to position [326, 0]
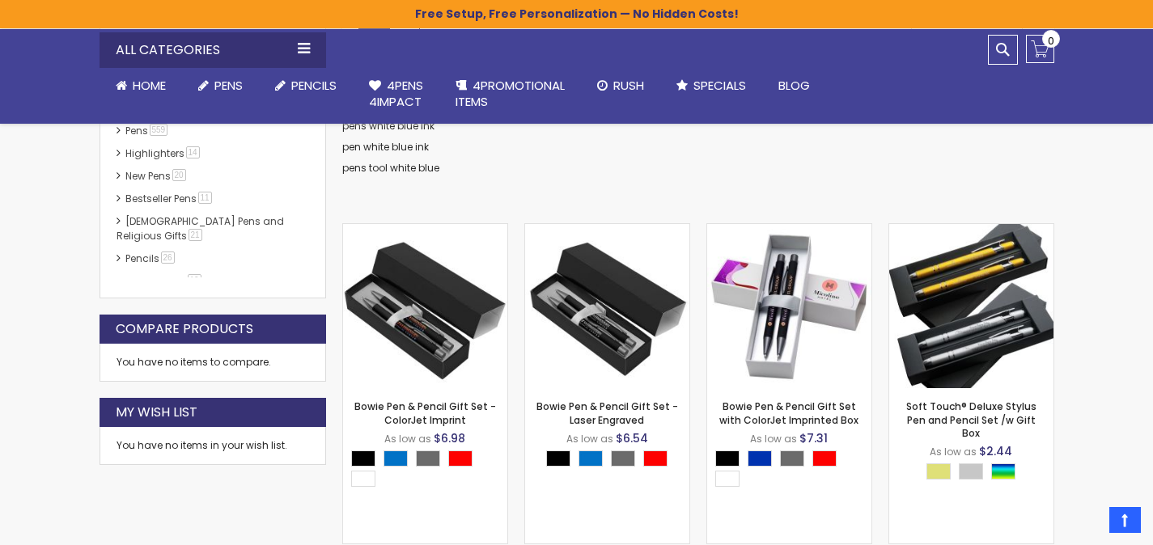
click at [698, 171] on dd "pens tool white blue" at bounding box center [698, 168] width 712 height 13
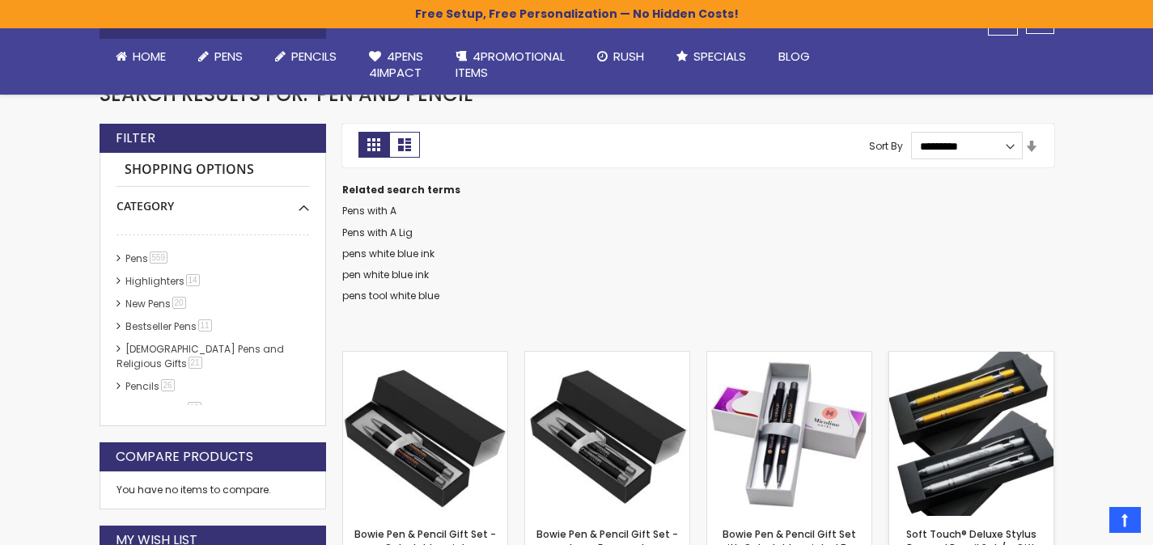
scroll to position [280, 0]
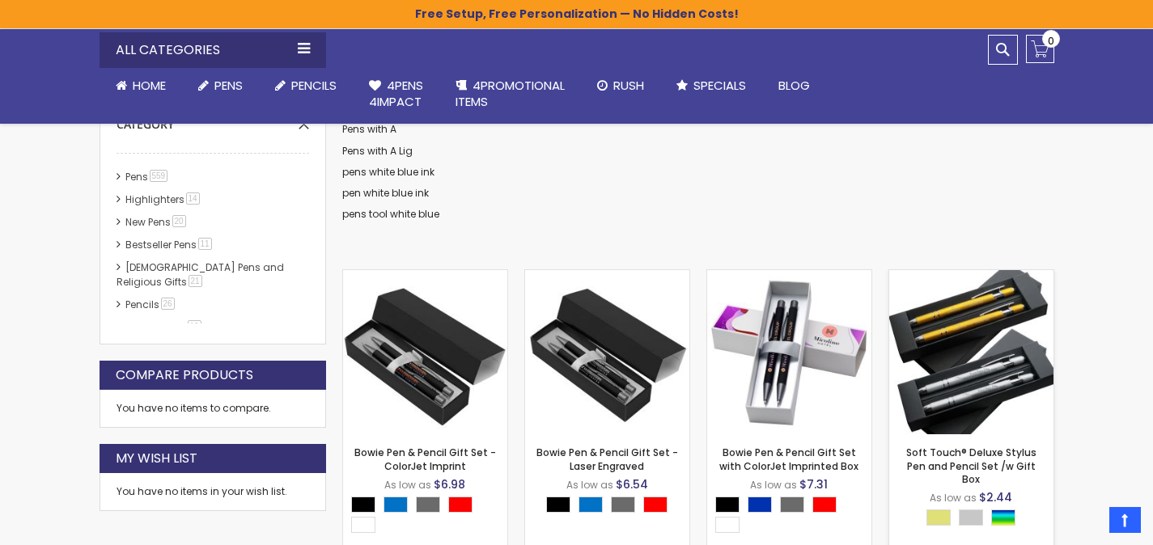
click at [960, 342] on img at bounding box center [971, 352] width 164 height 164
